Goal: Task Accomplishment & Management: Use online tool/utility

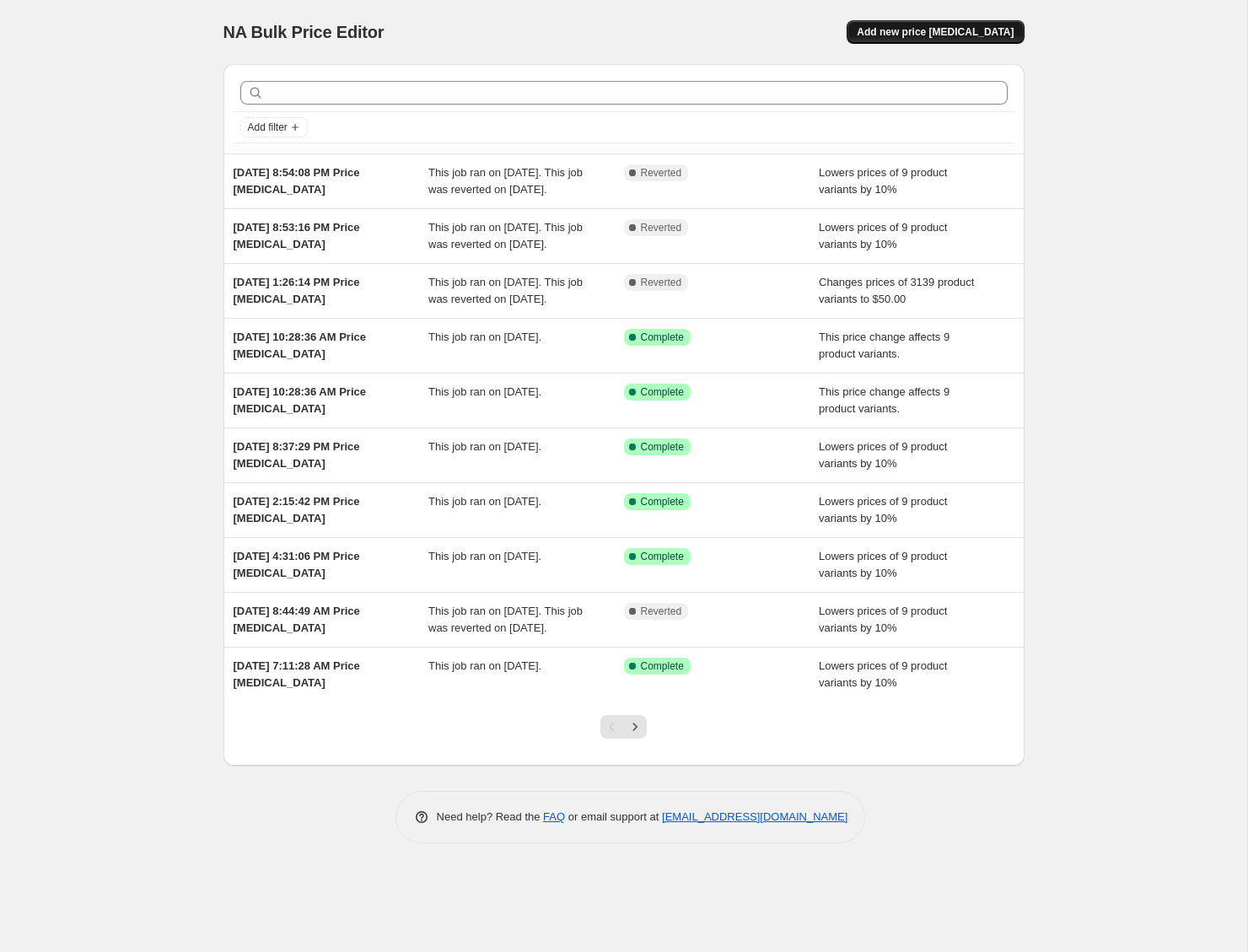
click at [904, 30] on span "Add new price [MEDICAL_DATA]" at bounding box center [935, 32] width 157 height 14
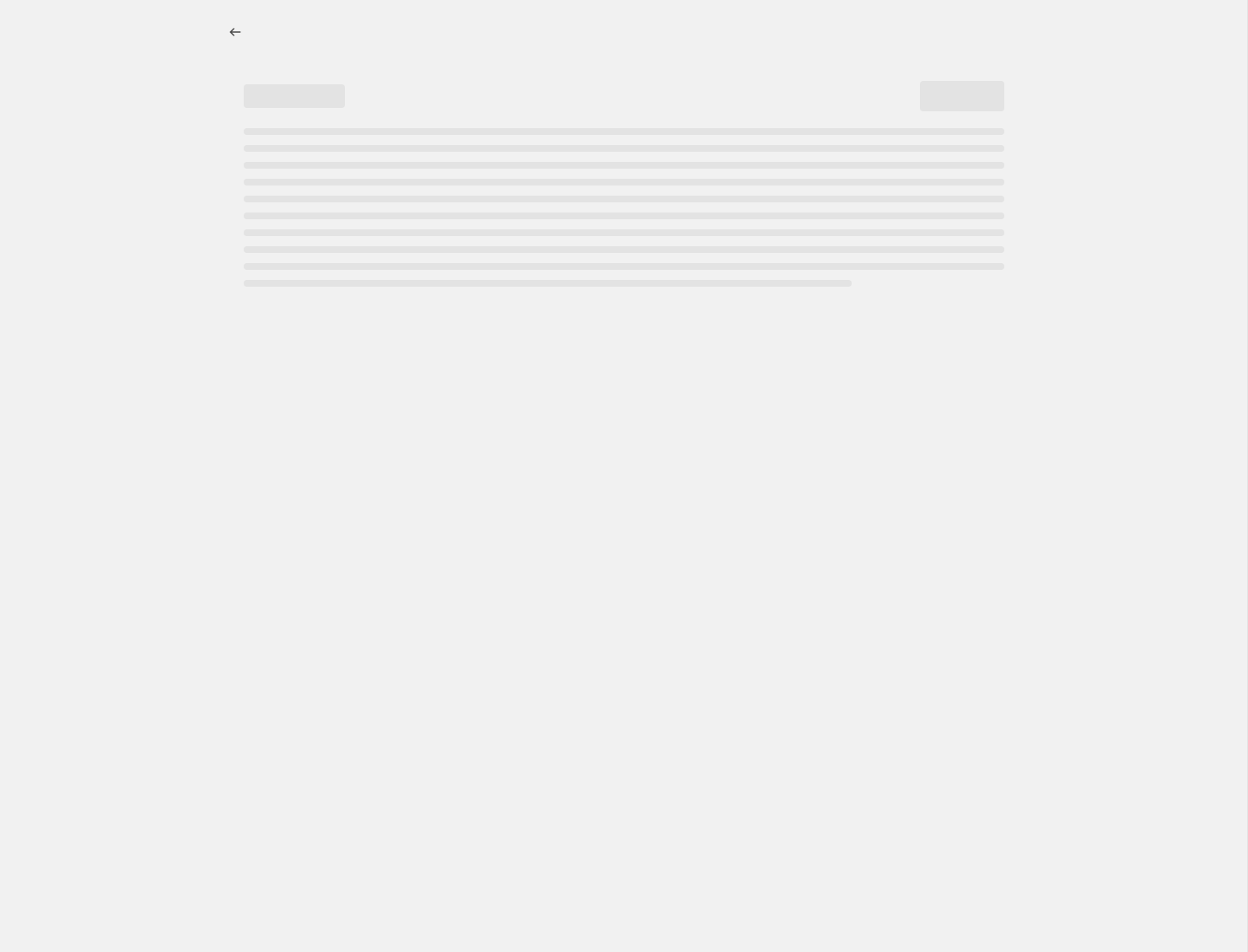
select select "percentage"
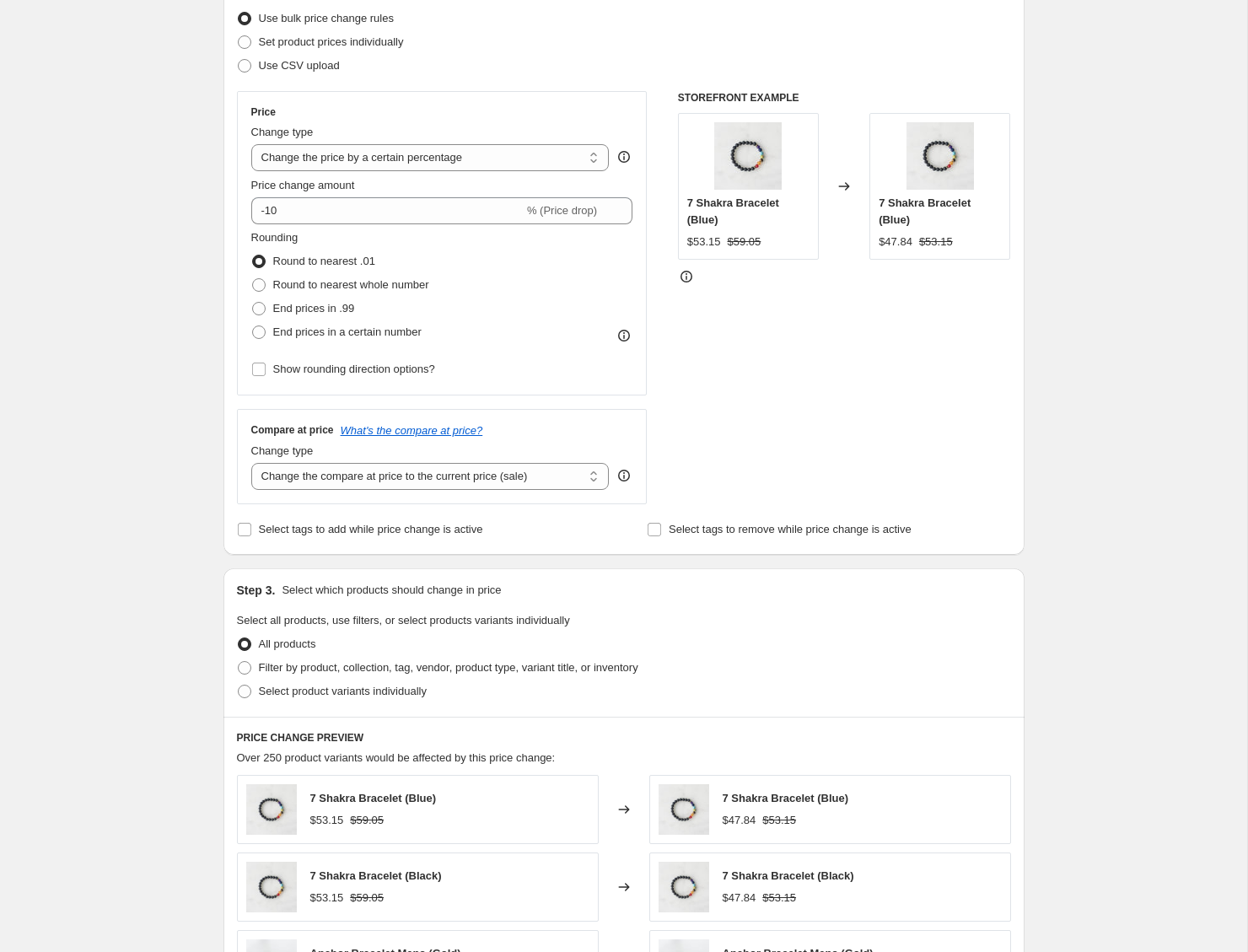
scroll to position [828, 0]
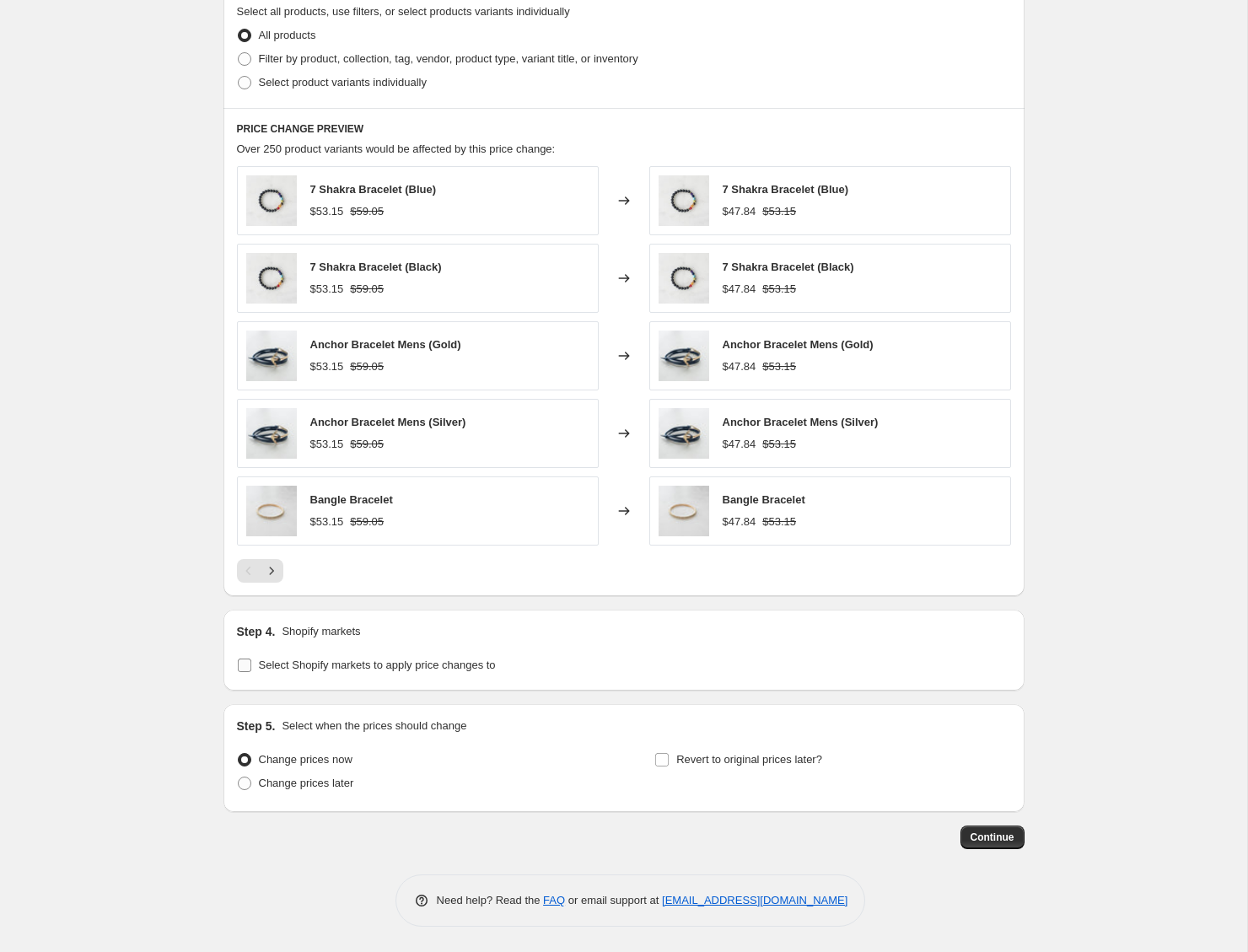
click at [438, 672] on span "Select Shopify markets to apply price changes to" at bounding box center [377, 665] width 237 height 17
click at [252, 672] on input "Select Shopify markets to apply price changes to" at bounding box center [244, 665] width 14 height 14
checkbox input "true"
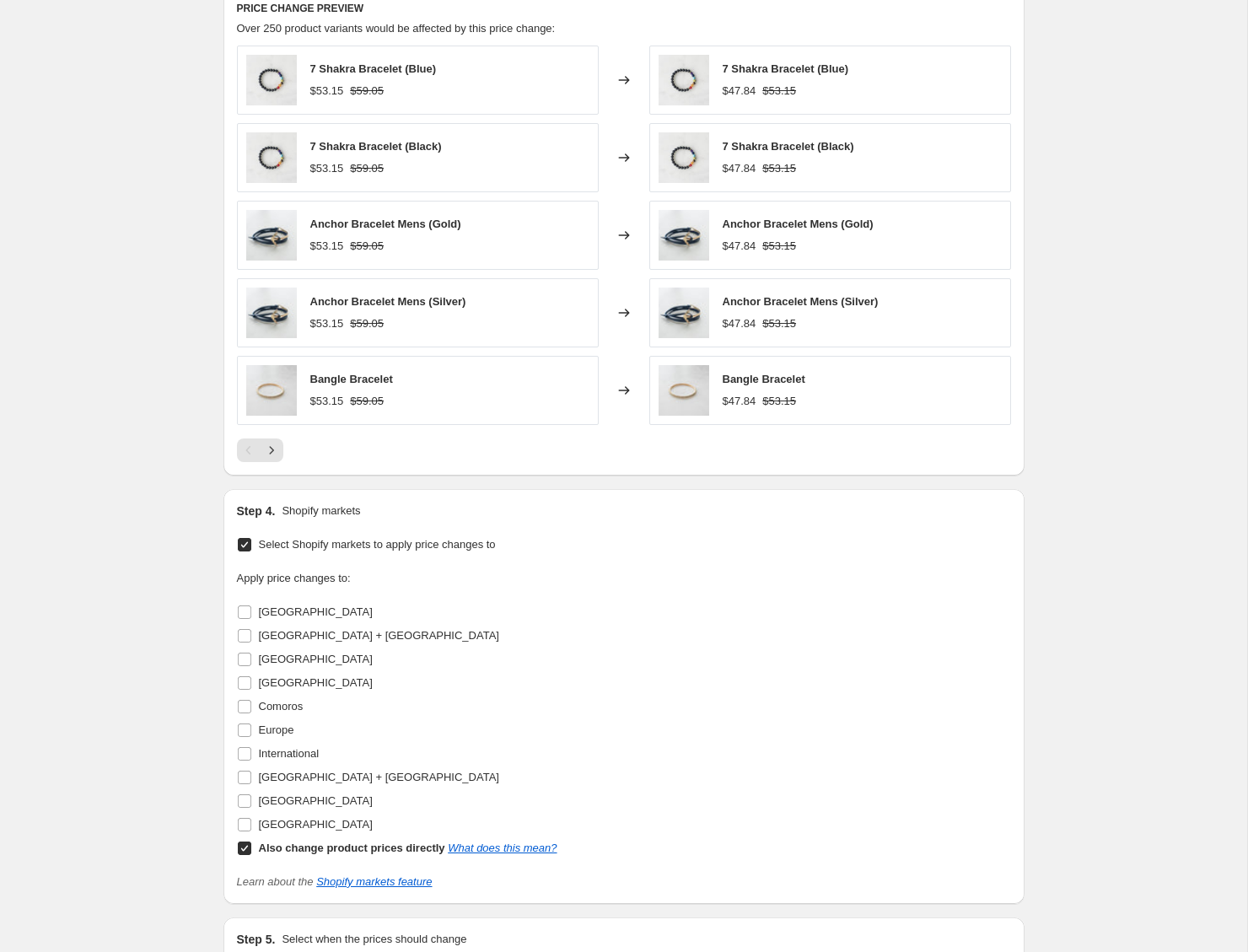
scroll to position [949, 0]
